Goal: Connect with others: Connect with other users

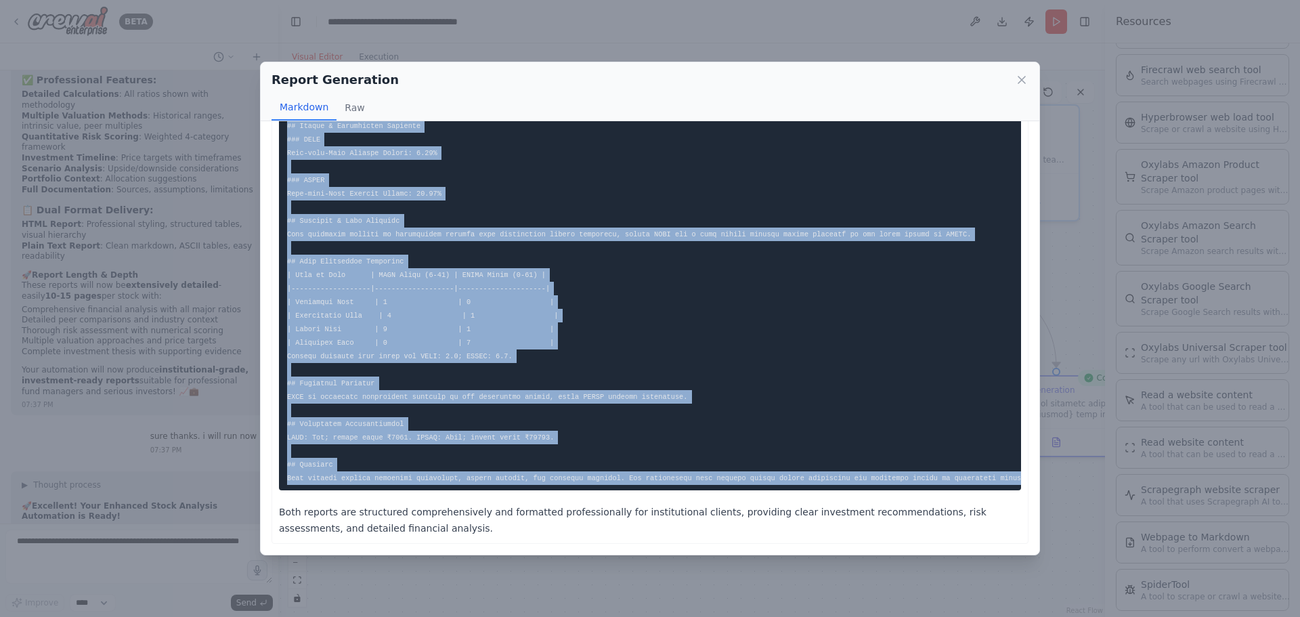
scroll to position [2232, 0]
click at [1026, 79] on icon at bounding box center [1022, 80] width 14 height 14
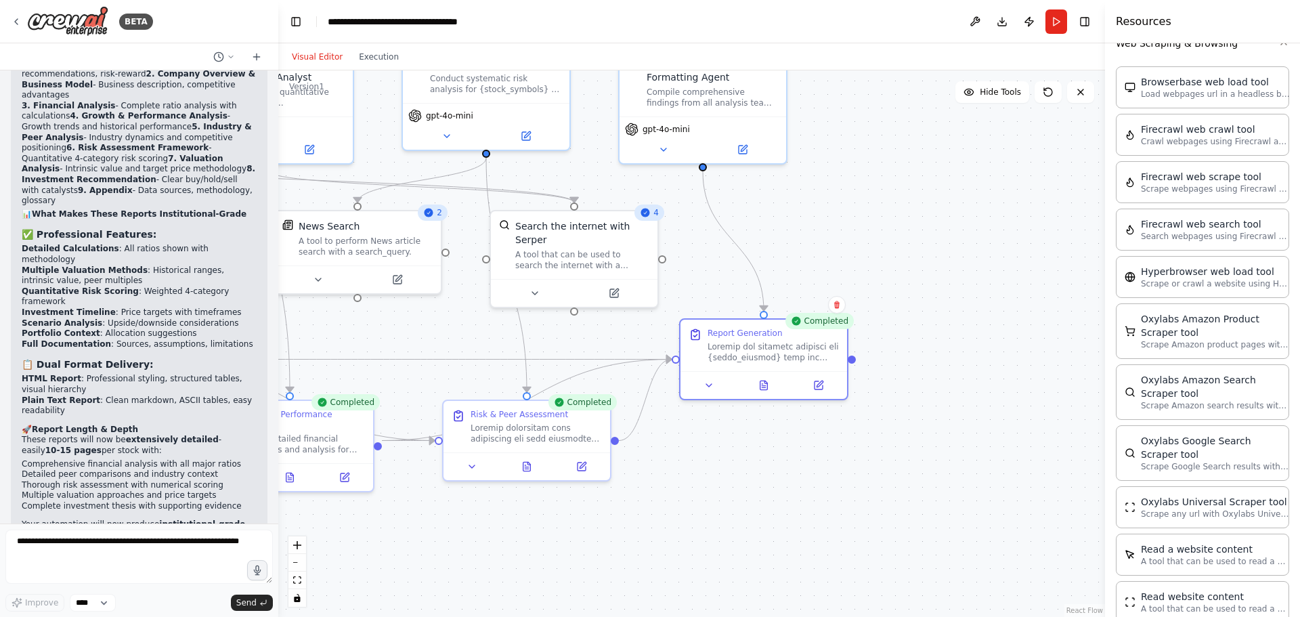
drag, startPoint x: 903, startPoint y: 581, endPoint x: 611, endPoint y: 525, distance: 297.9
click at [611, 525] on div ".deletable-edge-delete-btn { width: 20px; height: 20px; border: 0px solid #ffff…" at bounding box center [691, 343] width 826 height 546
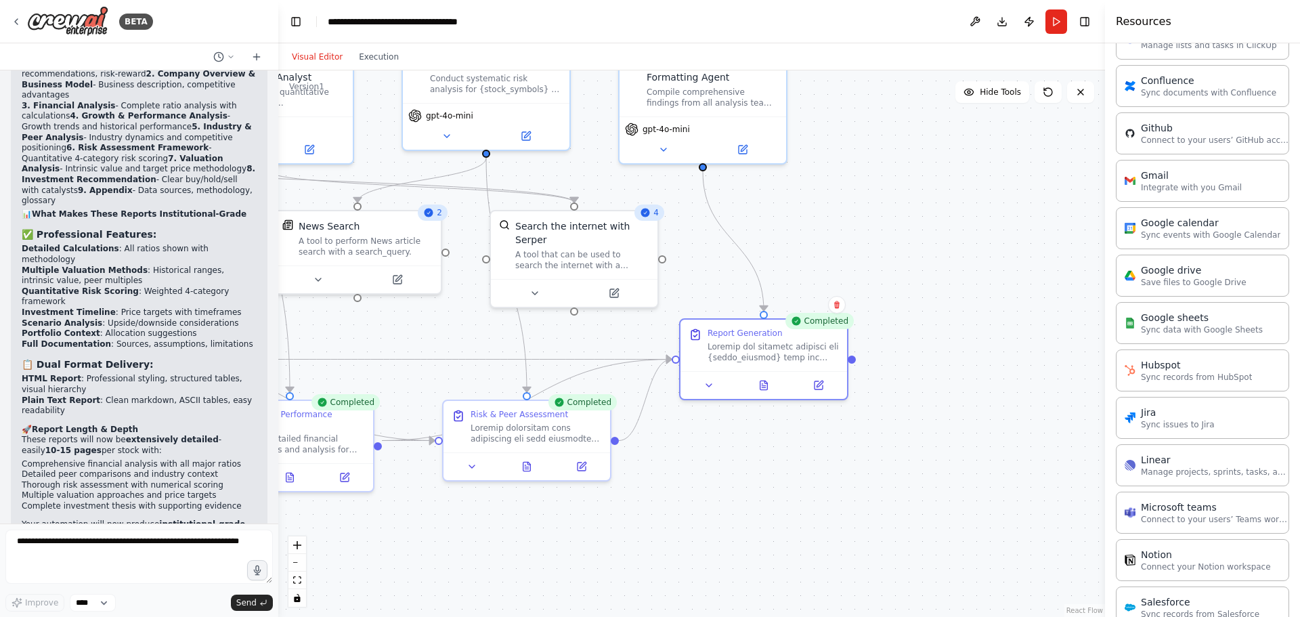
scroll to position [631, 0]
drag, startPoint x: 1021, startPoint y: 389, endPoint x: 946, endPoint y: 352, distance: 82.9
click at [946, 352] on div "Google drive 0 of 9 Save files to Google Drive" at bounding box center [1000, 338] width 167 height 43
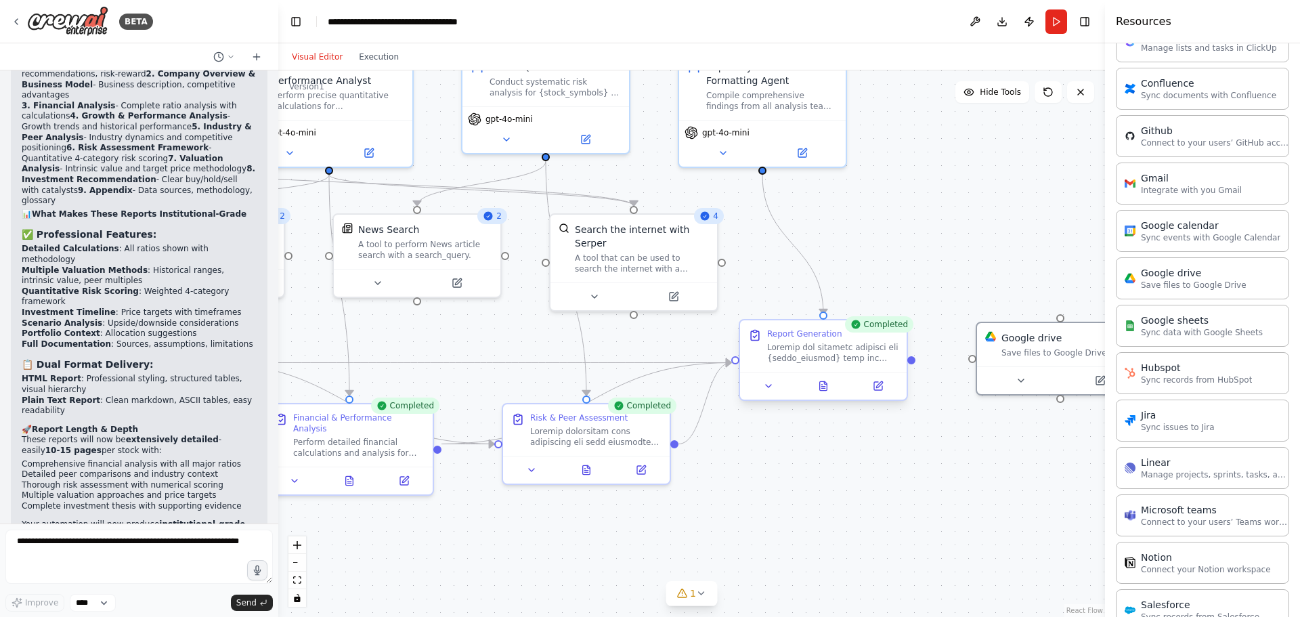
drag, startPoint x: 853, startPoint y: 363, endPoint x: 912, endPoint y: 363, distance: 58.9
click at [912, 366] on div ".deletable-edge-delete-btn { width: 20px; height: 20px; border: 0px solid #ffff…" at bounding box center [691, 343] width 826 height 546
click at [973, 360] on div ".deletable-edge-delete-btn { width: 20px; height: 20px; border: 0px solid #ffff…" at bounding box center [691, 343] width 826 height 546
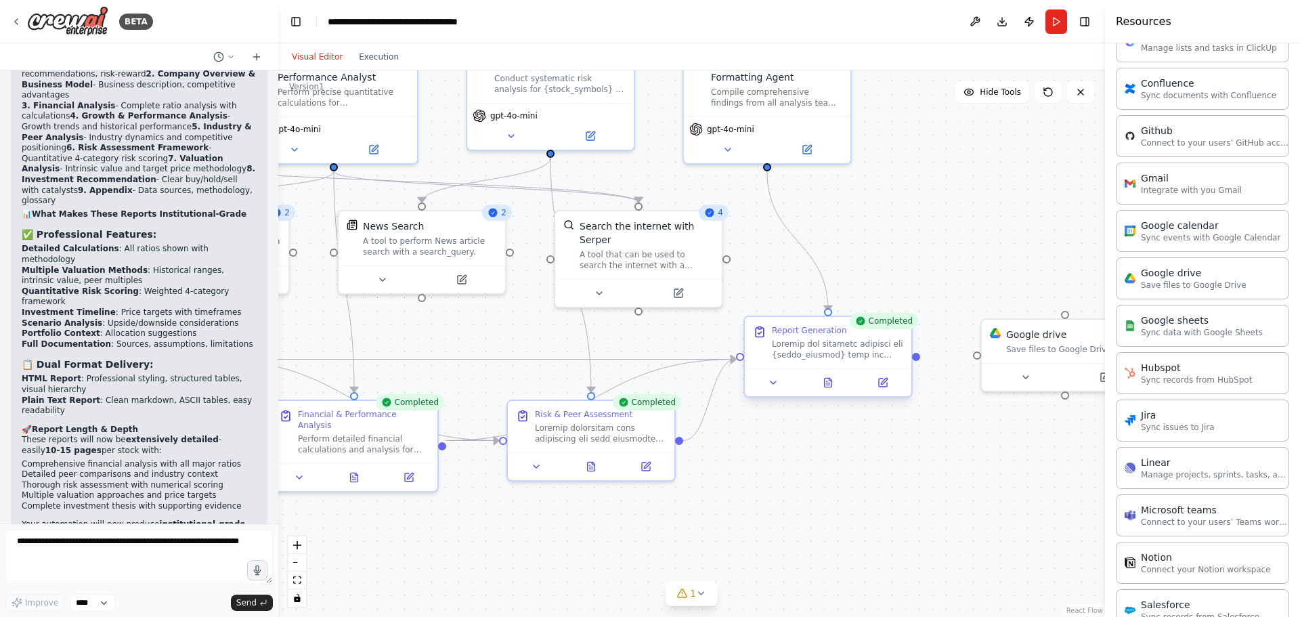
click at [912, 361] on div ".deletable-edge-delete-btn { width: 20px; height: 20px; border: 0px solid #ffff…" at bounding box center [691, 343] width 826 height 546
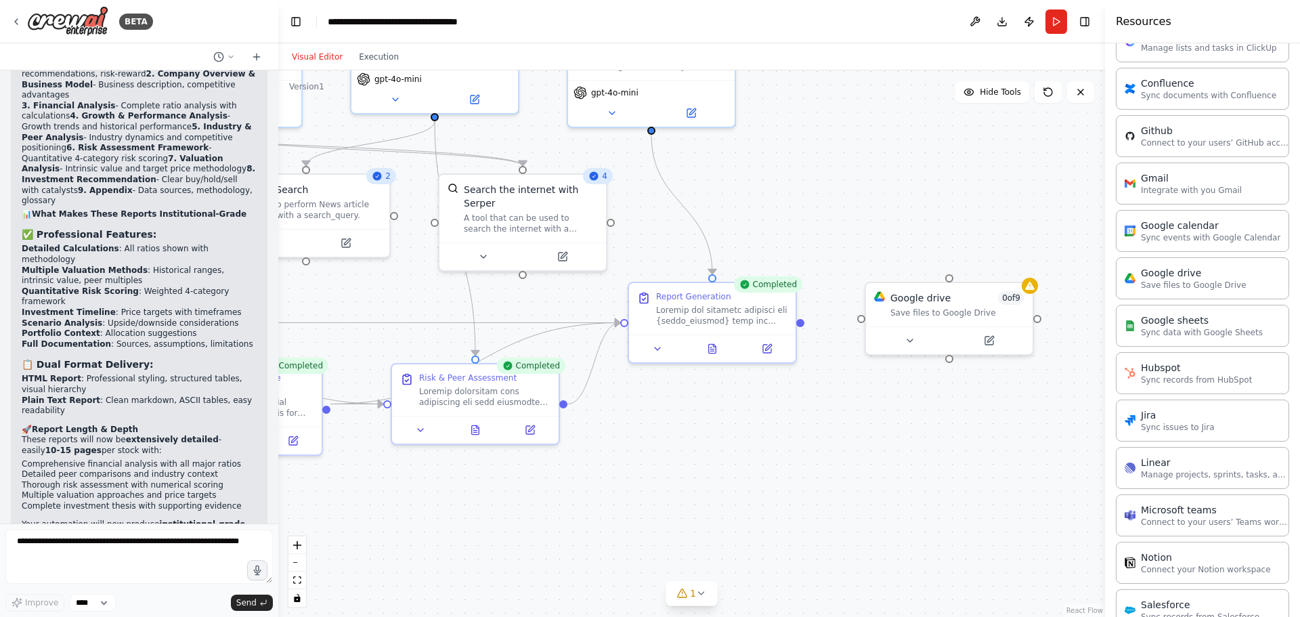
drag, startPoint x: 1000, startPoint y: 441, endPoint x: 888, endPoint y: 405, distance: 117.5
click at [888, 405] on div ".deletable-edge-delete-btn { width: 20px; height: 20px; border: 0px solid #ffff…" at bounding box center [691, 343] width 826 height 546
click at [909, 336] on icon at bounding box center [909, 337] width 5 height 3
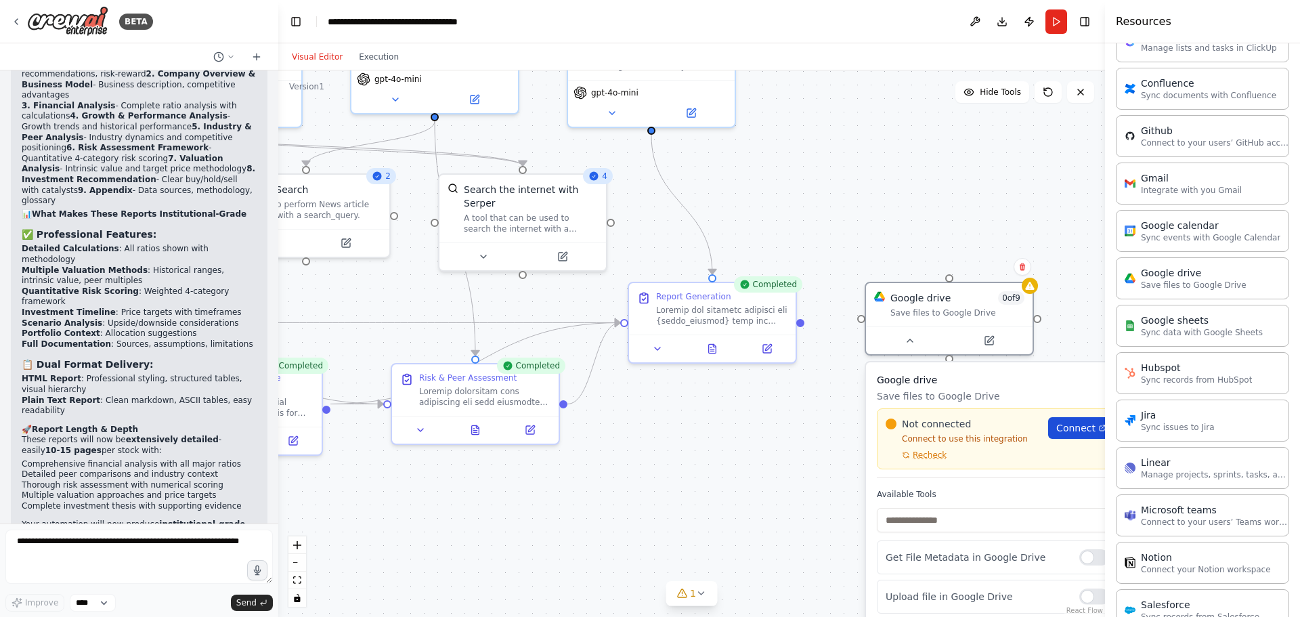
click at [1086, 428] on span "Connect" at bounding box center [1075, 428] width 39 height 14
click at [1025, 278] on div "Confirm" at bounding box center [1022, 266] width 23 height 23
click at [1019, 265] on icon at bounding box center [1022, 267] width 8 height 8
click at [985, 267] on button "Confirm" at bounding box center [984, 267] width 48 height 16
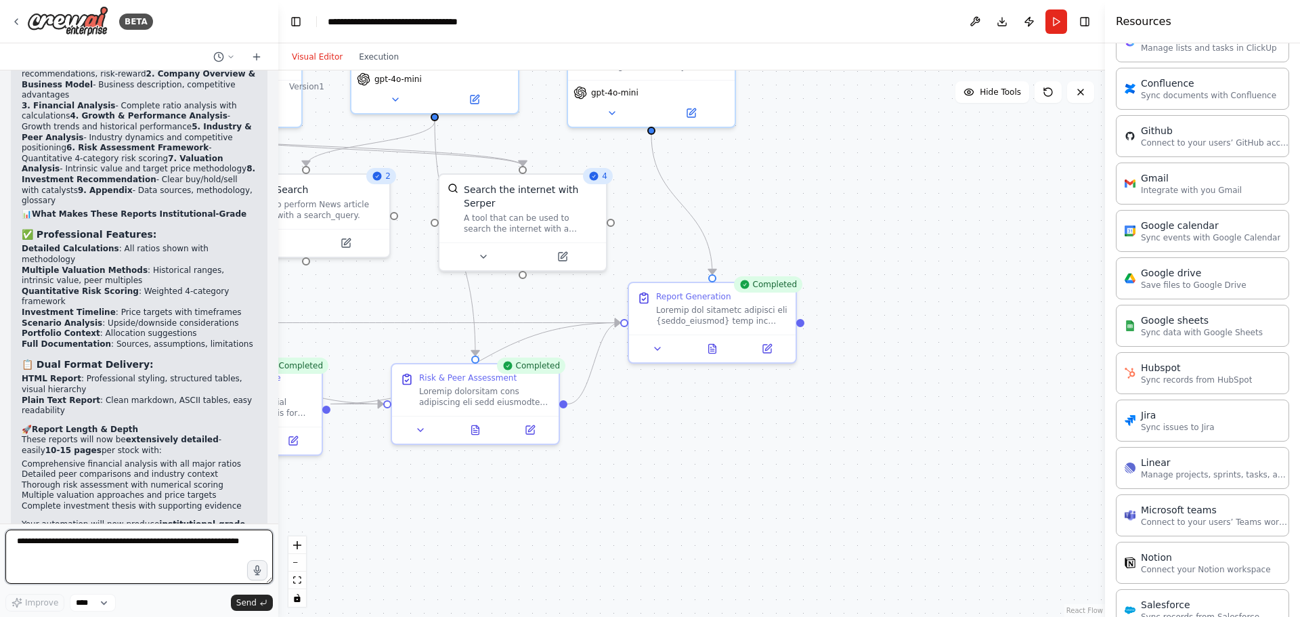
click at [56, 533] on textarea at bounding box center [138, 556] width 267 height 54
type textarea "**********"
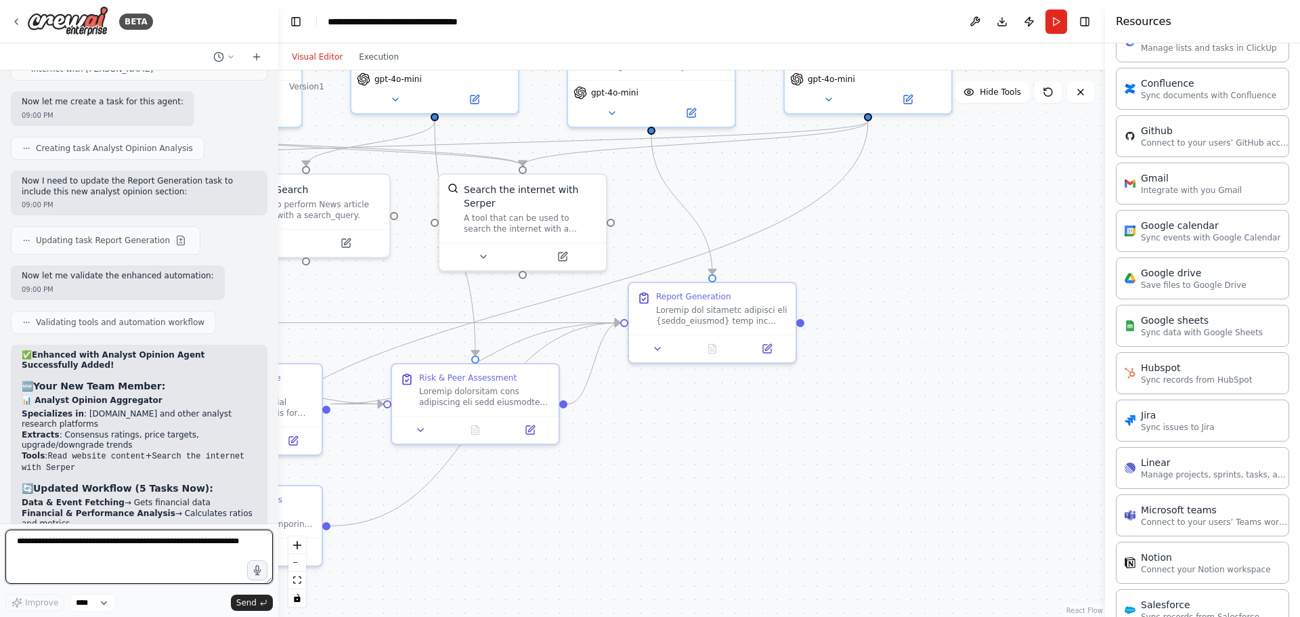
scroll to position [10062, 0]
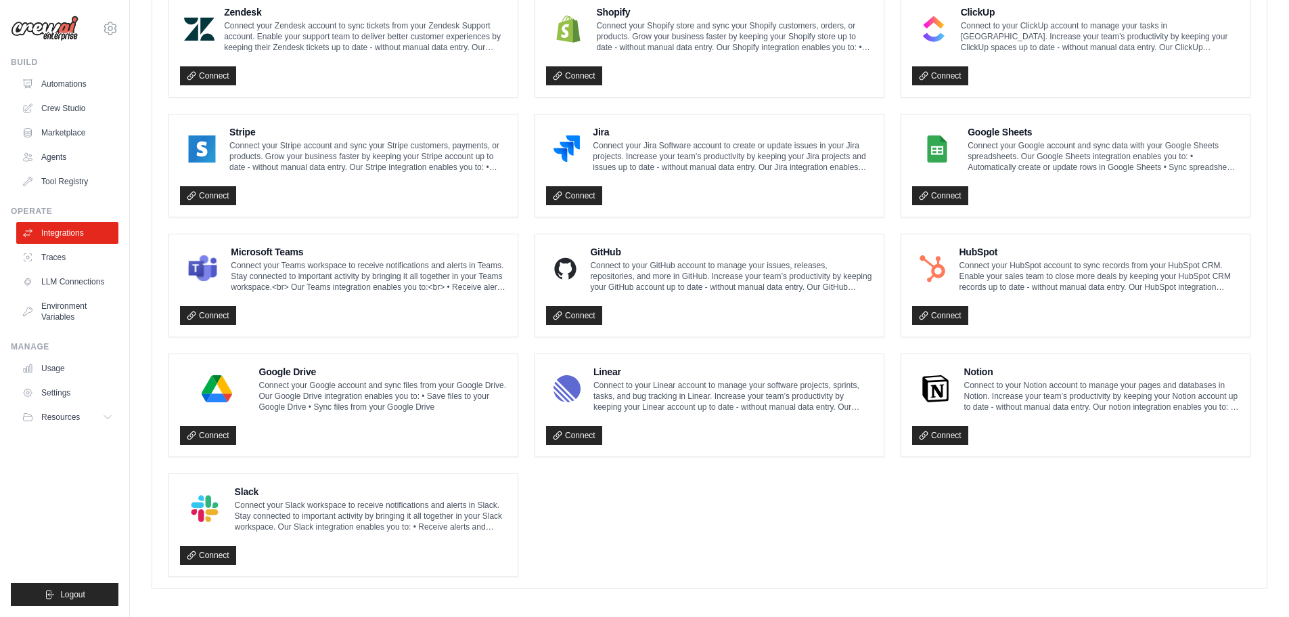
scroll to position [657, 0]
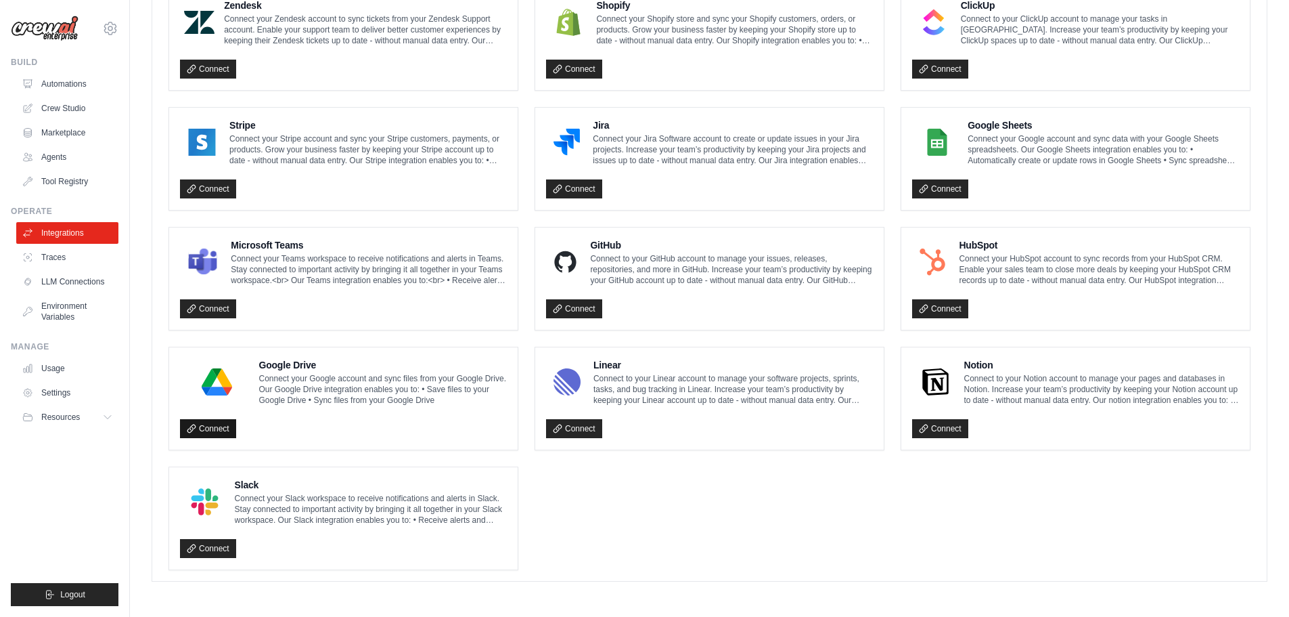
click at [209, 430] on link "Connect" at bounding box center [208, 428] width 56 height 19
click at [213, 374] on img at bounding box center [217, 381] width 66 height 27
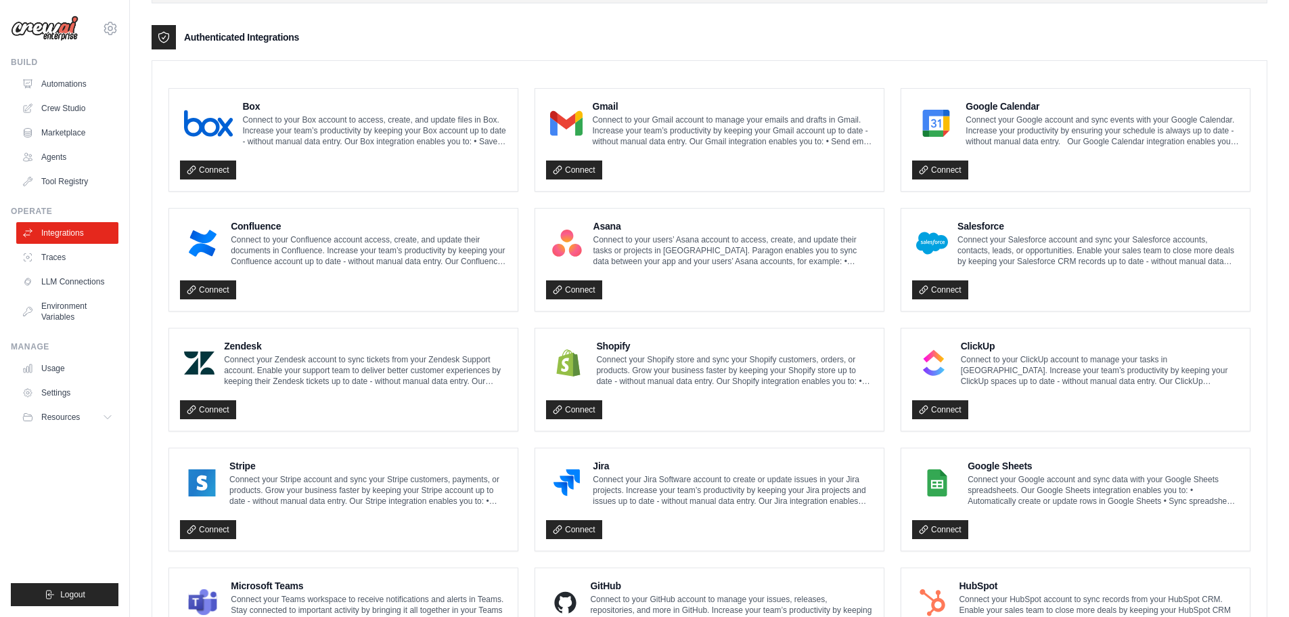
scroll to position [296, 0]
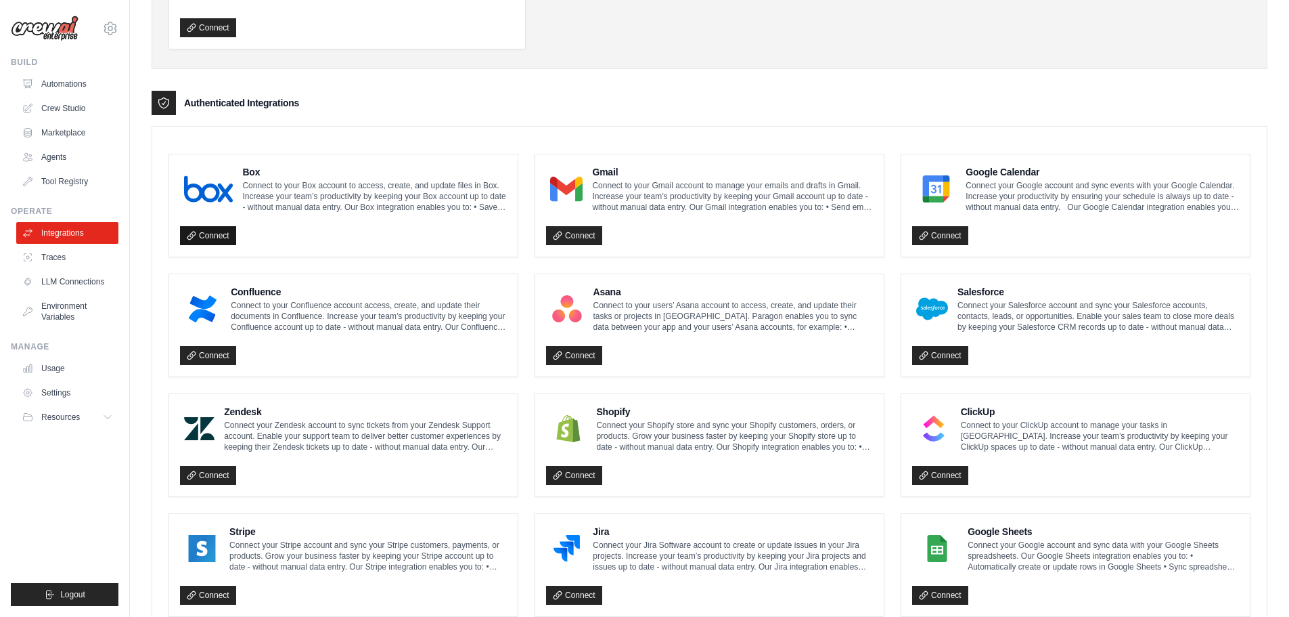
click at [199, 234] on link "Connect" at bounding box center [208, 235] width 56 height 19
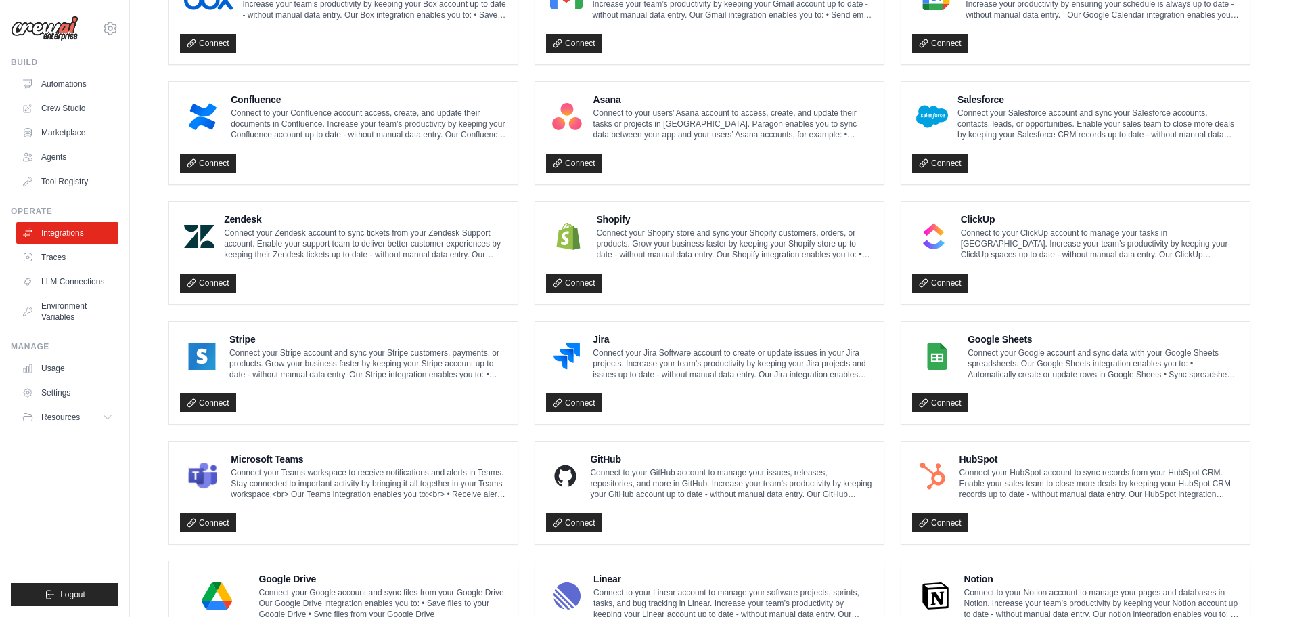
scroll to position [500, 0]
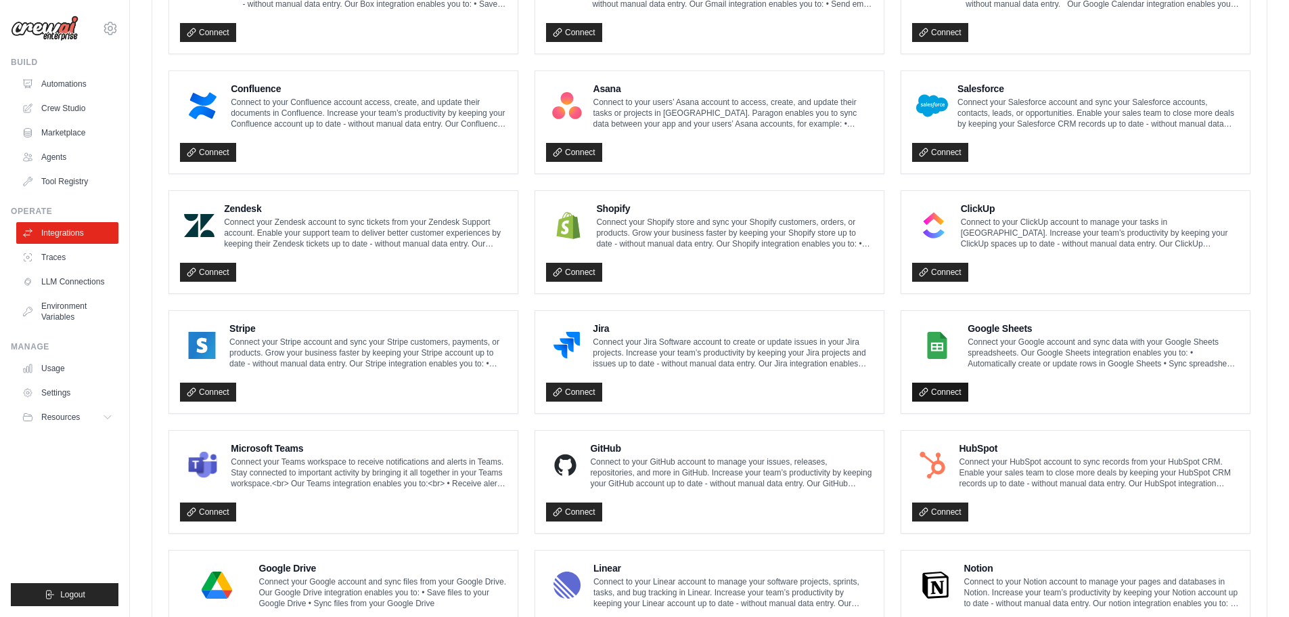
click at [954, 394] on link "Connect" at bounding box center [940, 391] width 56 height 19
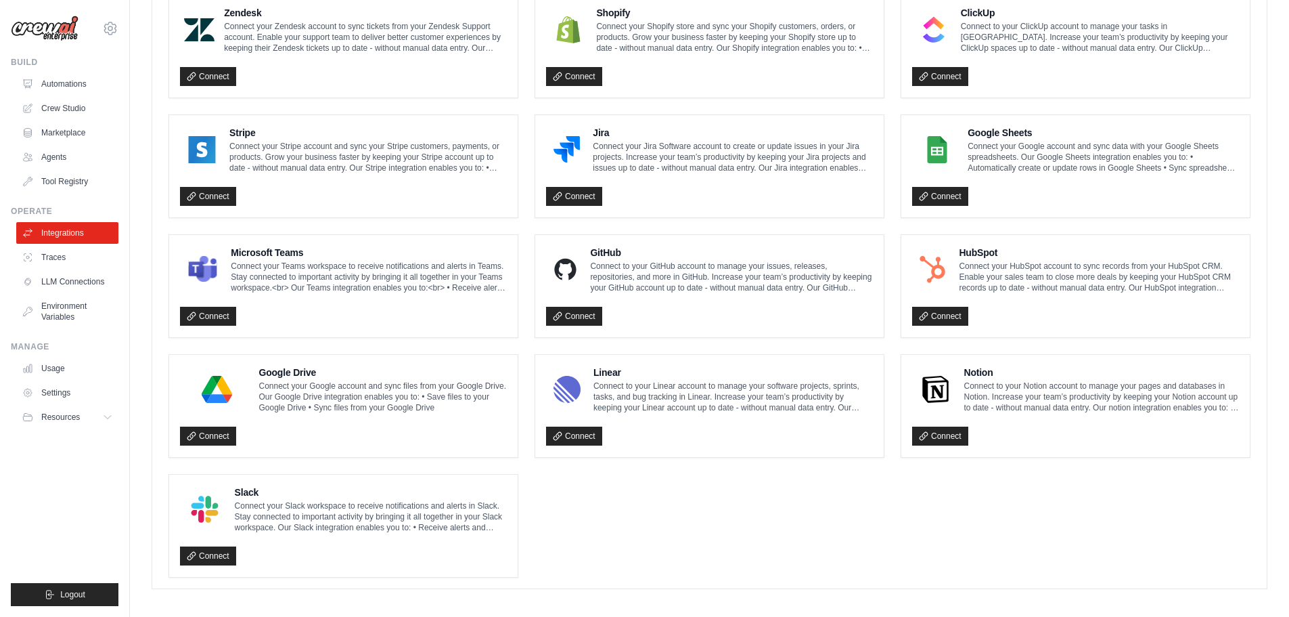
scroll to position [703, 0]
